Goal: Find specific page/section

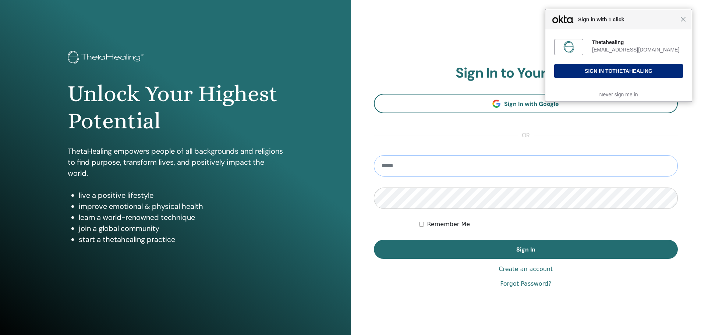
type input "**********"
click at [572, 70] on button "Sign In to Thetahealing" at bounding box center [618, 71] width 129 height 14
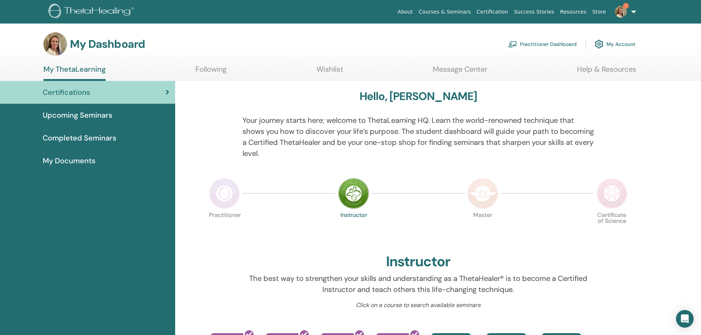
click at [237, 198] on img at bounding box center [224, 193] width 31 height 31
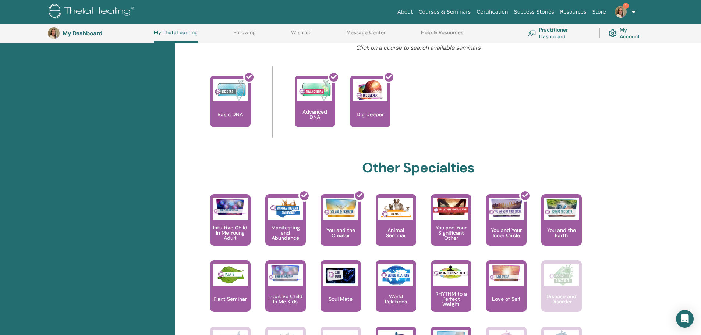
scroll to position [130, 0]
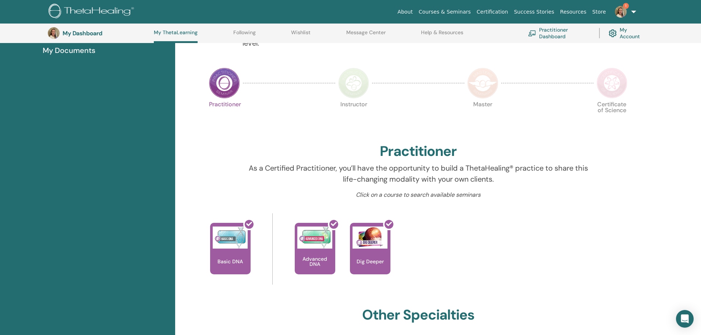
click at [346, 85] on img at bounding box center [353, 83] width 31 height 31
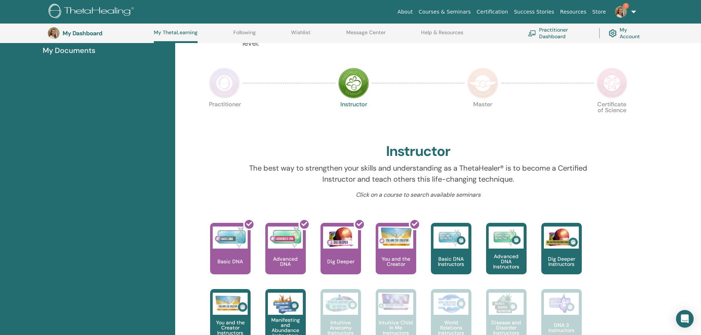
scroll to position [167, 0]
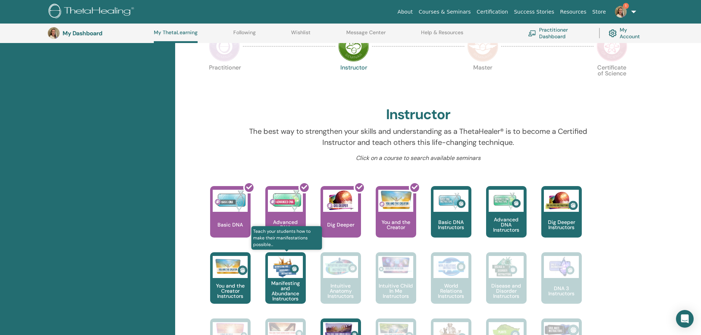
click at [289, 283] on p "Manifesting and Abundance Instructors" at bounding box center [285, 291] width 40 height 21
